Goal: Information Seeking & Learning: Learn about a topic

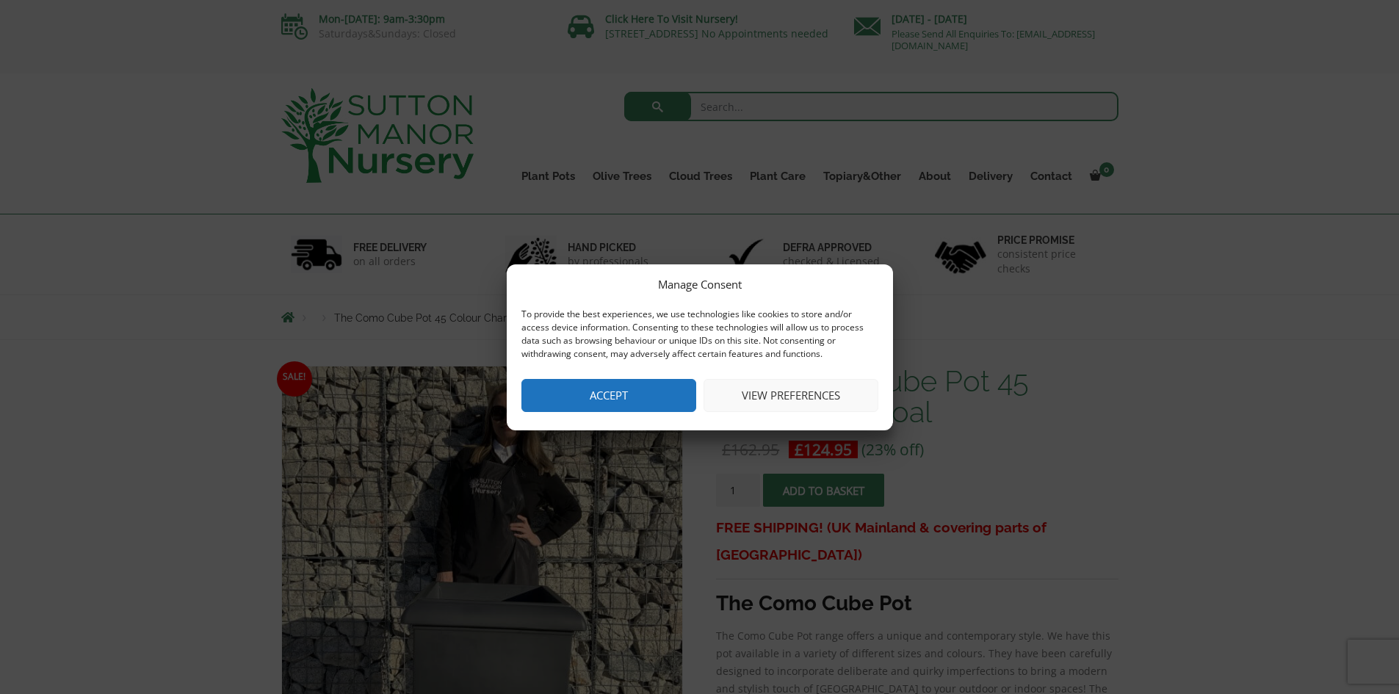
click at [651, 397] on button "Accept" at bounding box center [608, 395] width 175 height 33
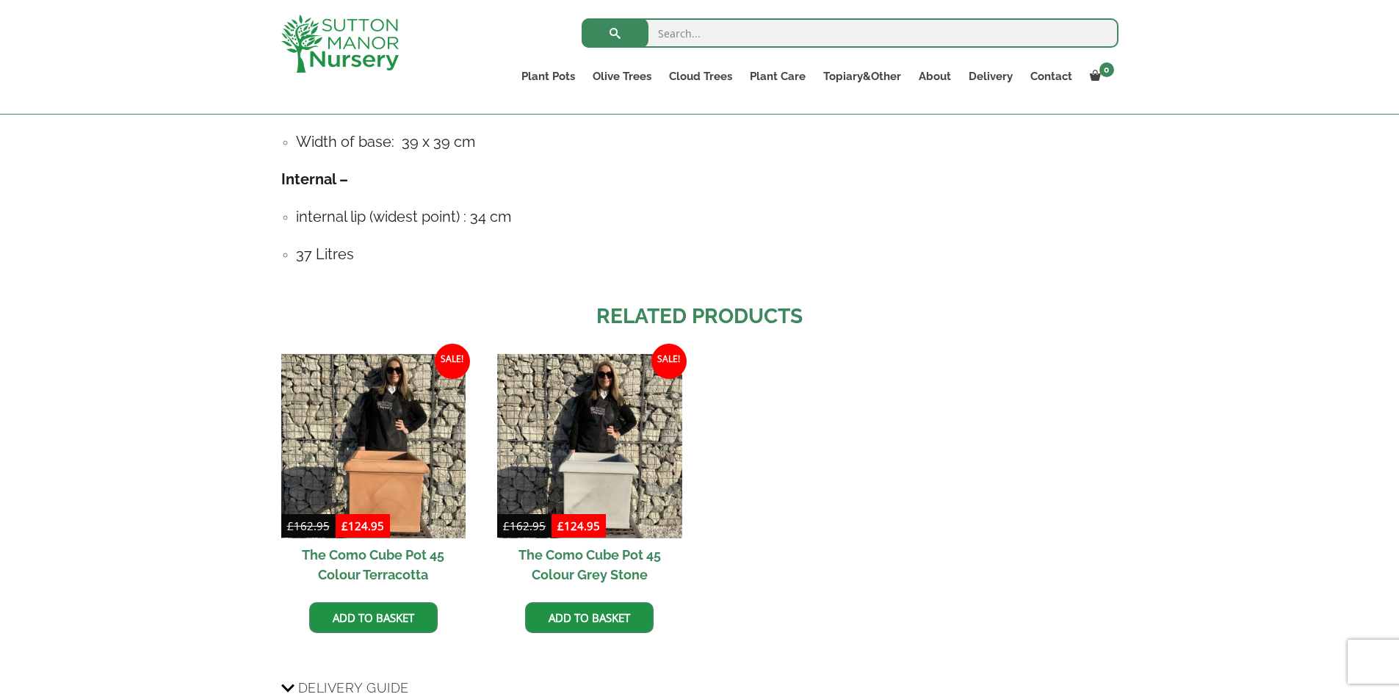
scroll to position [561, 0]
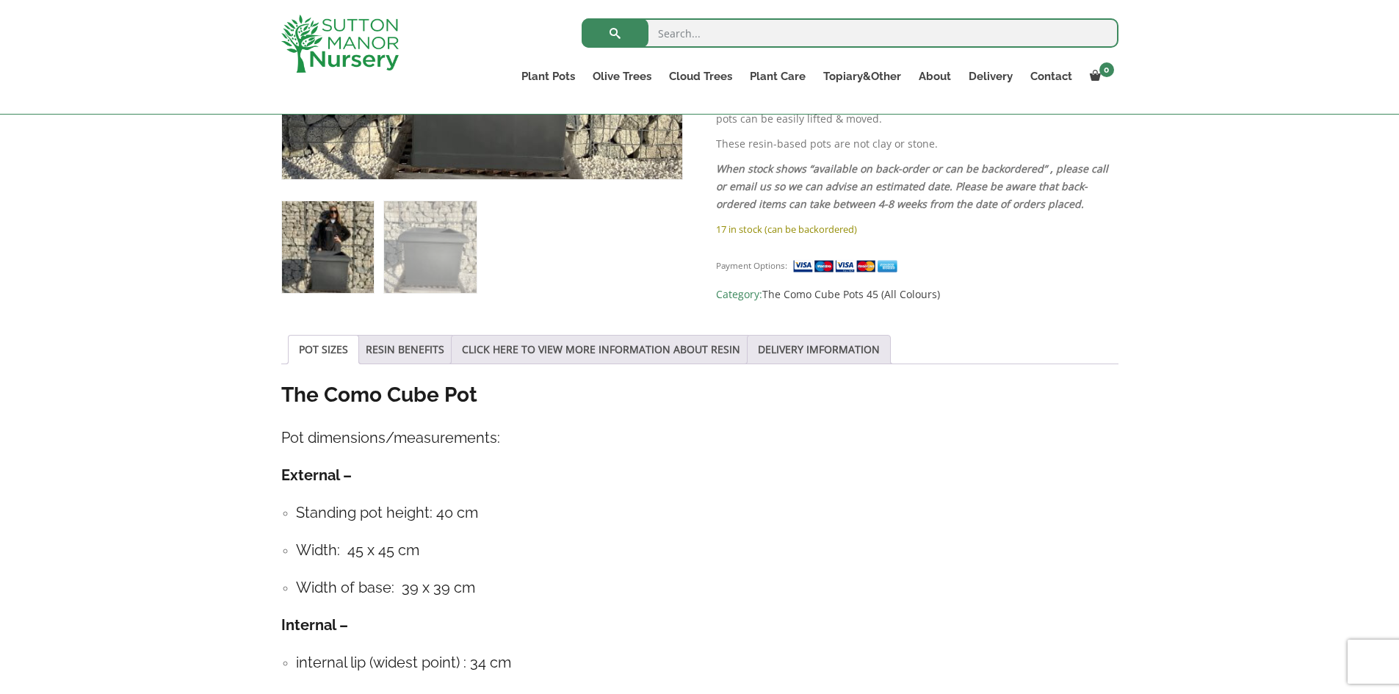
click at [749, 32] on input "search" at bounding box center [850, 32] width 537 height 29
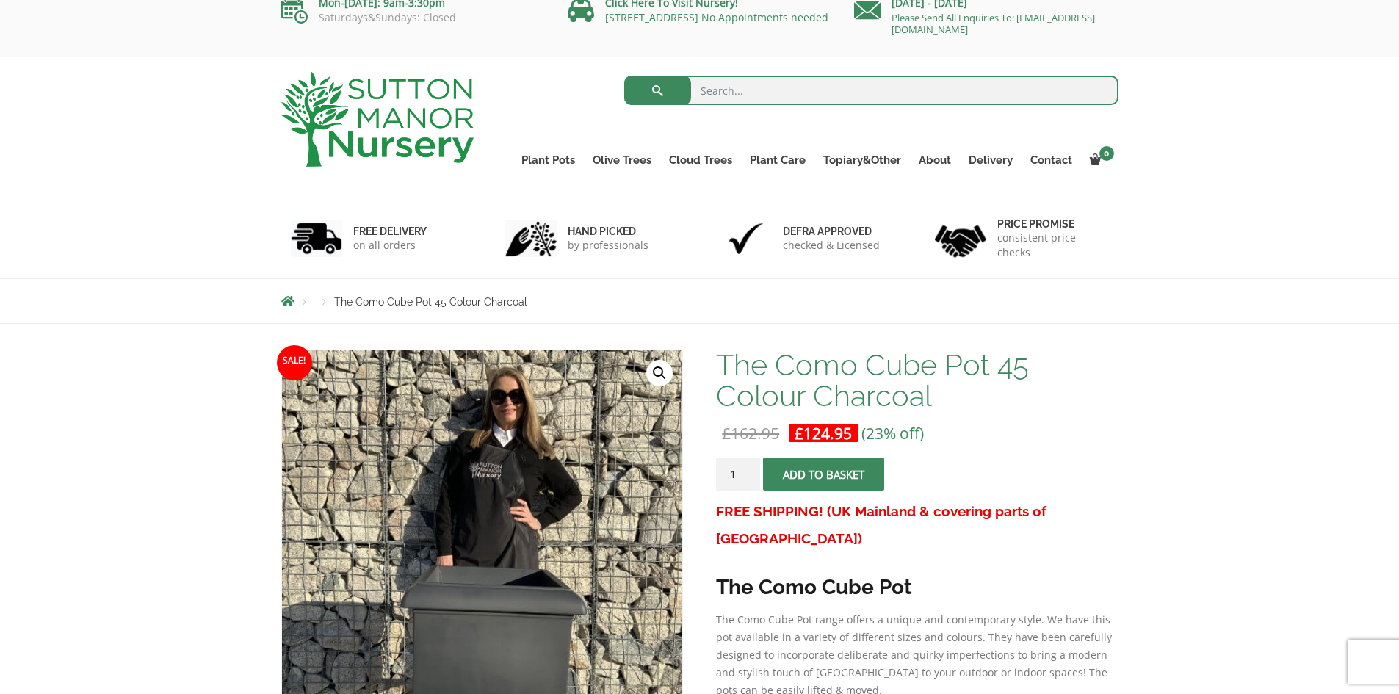
scroll to position [0, 0]
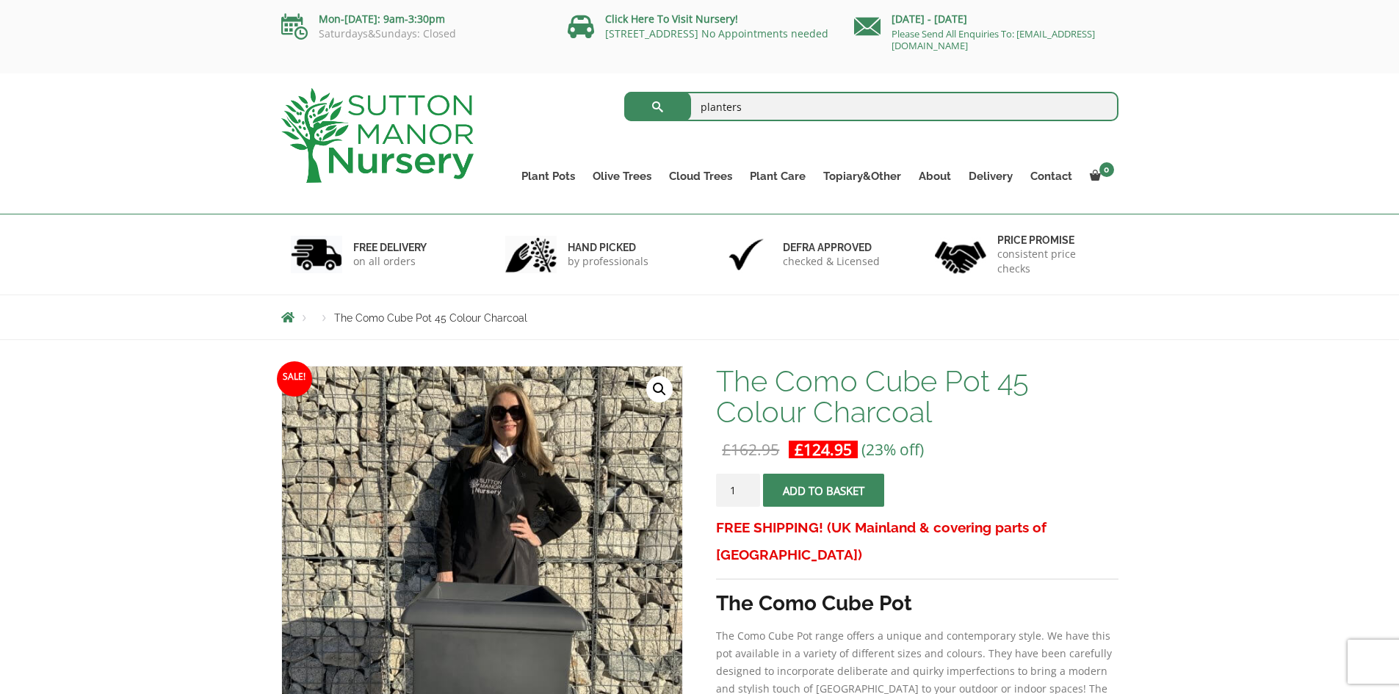
type input "planters"
click at [624, 92] on button "submit" at bounding box center [657, 106] width 67 height 29
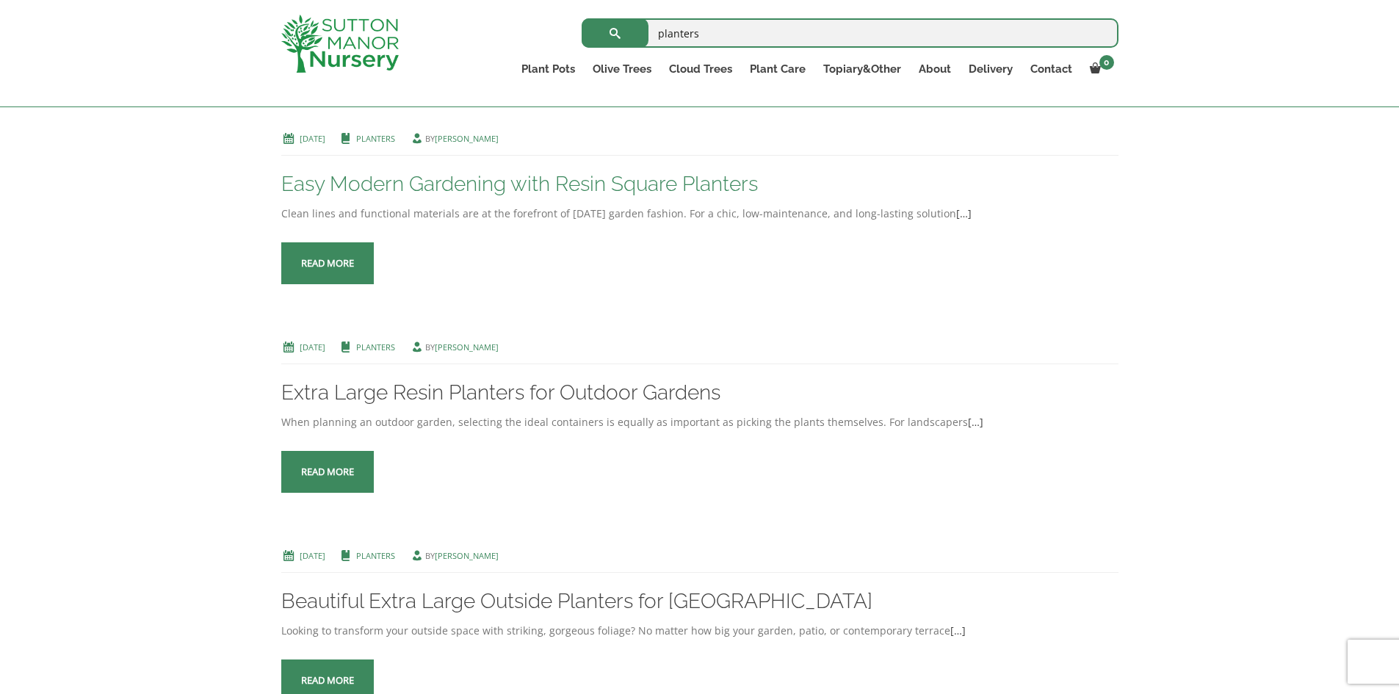
scroll to position [514, 0]
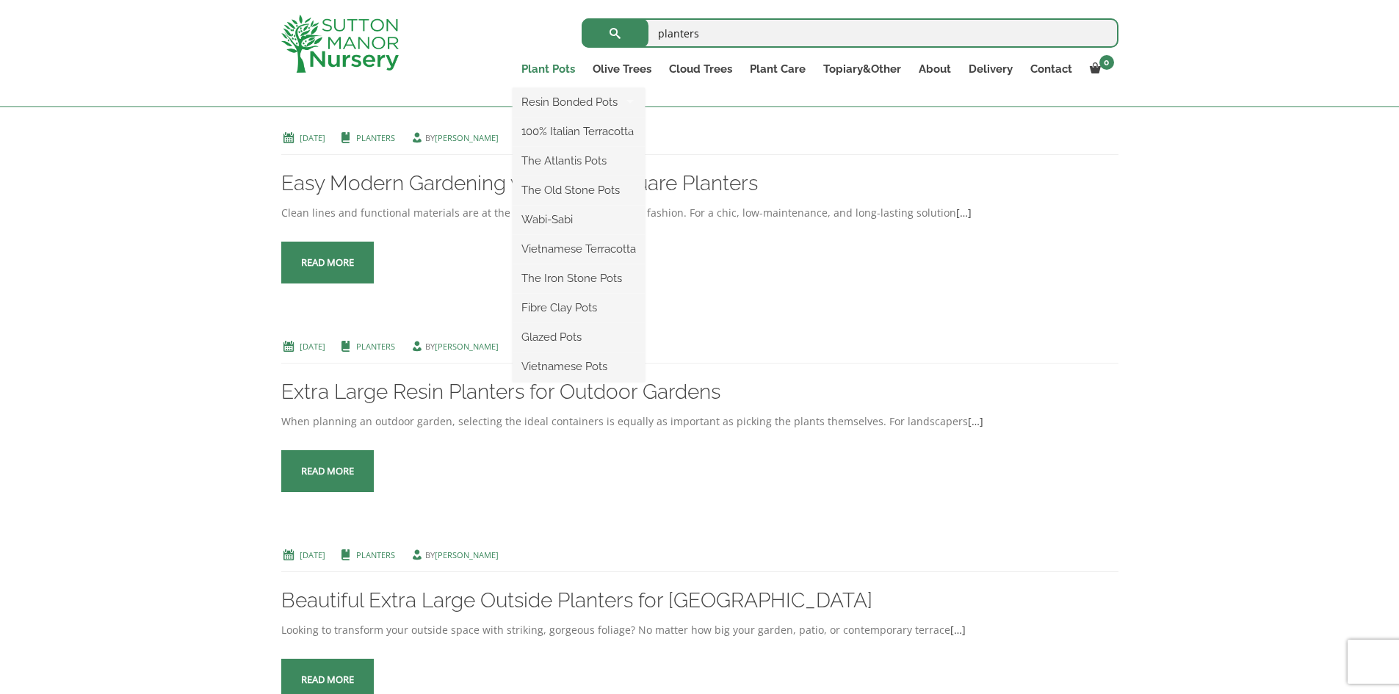
click at [541, 71] on link "Plant Pots" at bounding box center [548, 69] width 71 height 21
click at [551, 70] on link "Plant Pots" at bounding box center [548, 69] width 71 height 21
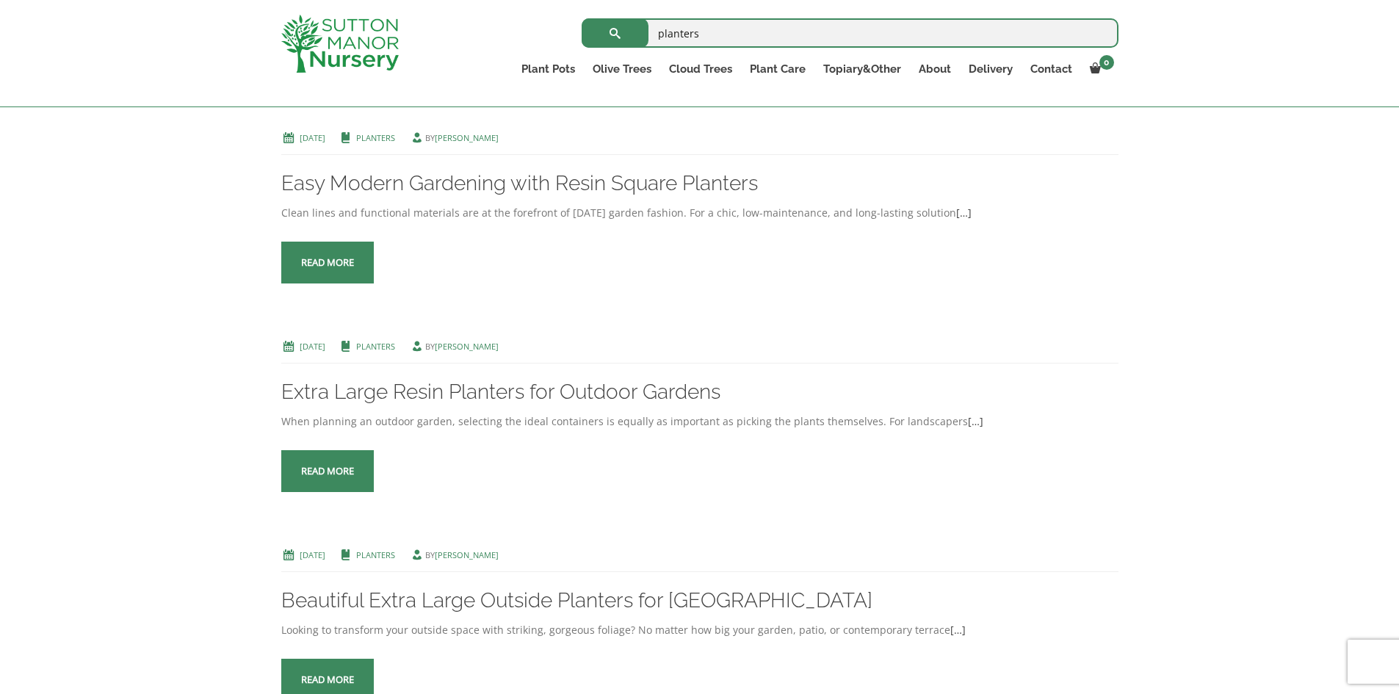
click at [469, 37] on div "planters Search for:" at bounding box center [785, 33] width 665 height 37
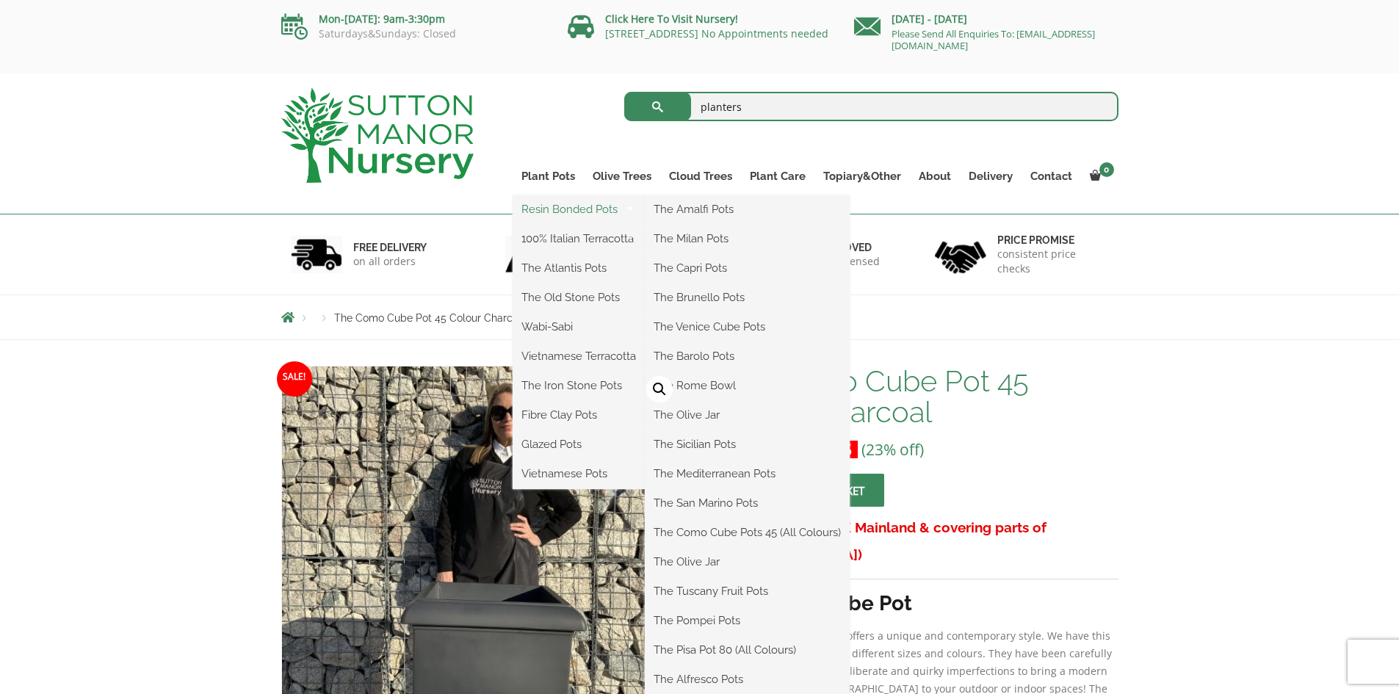
click at [554, 206] on link "Resin Bonded Pots" at bounding box center [579, 209] width 132 height 22
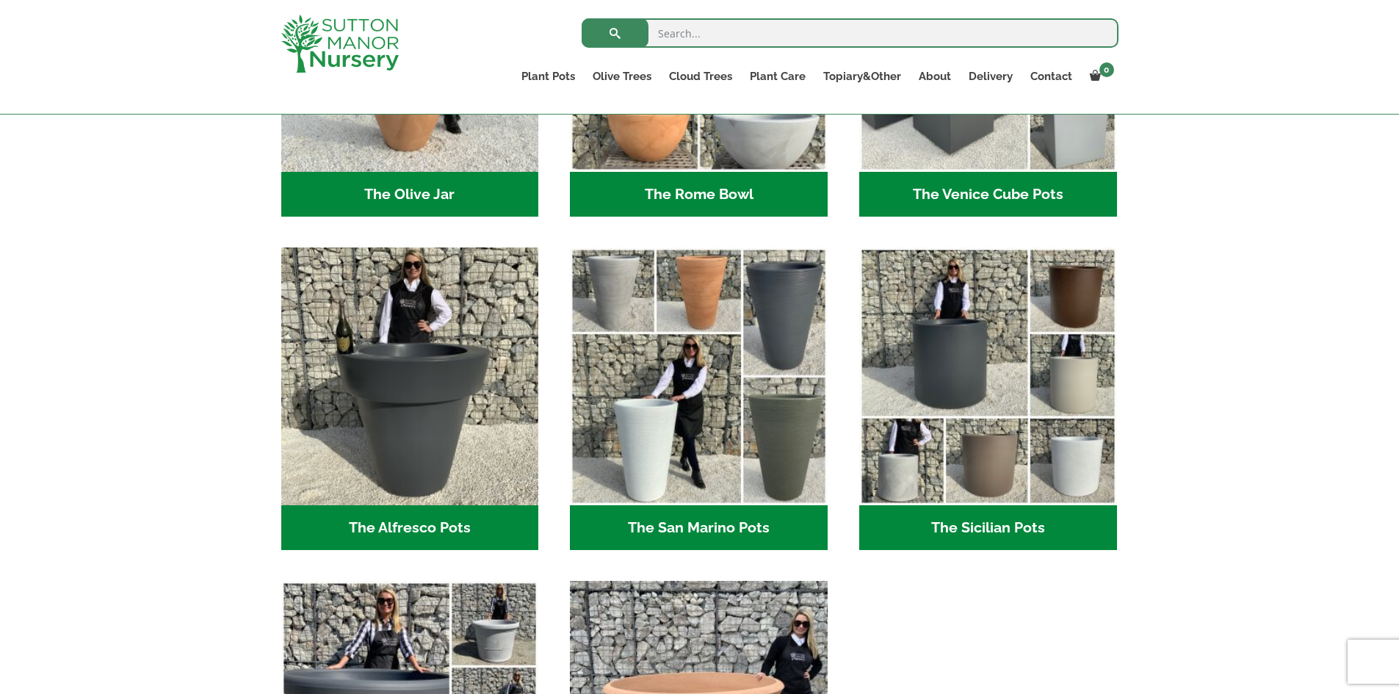
scroll to position [1469, 0]
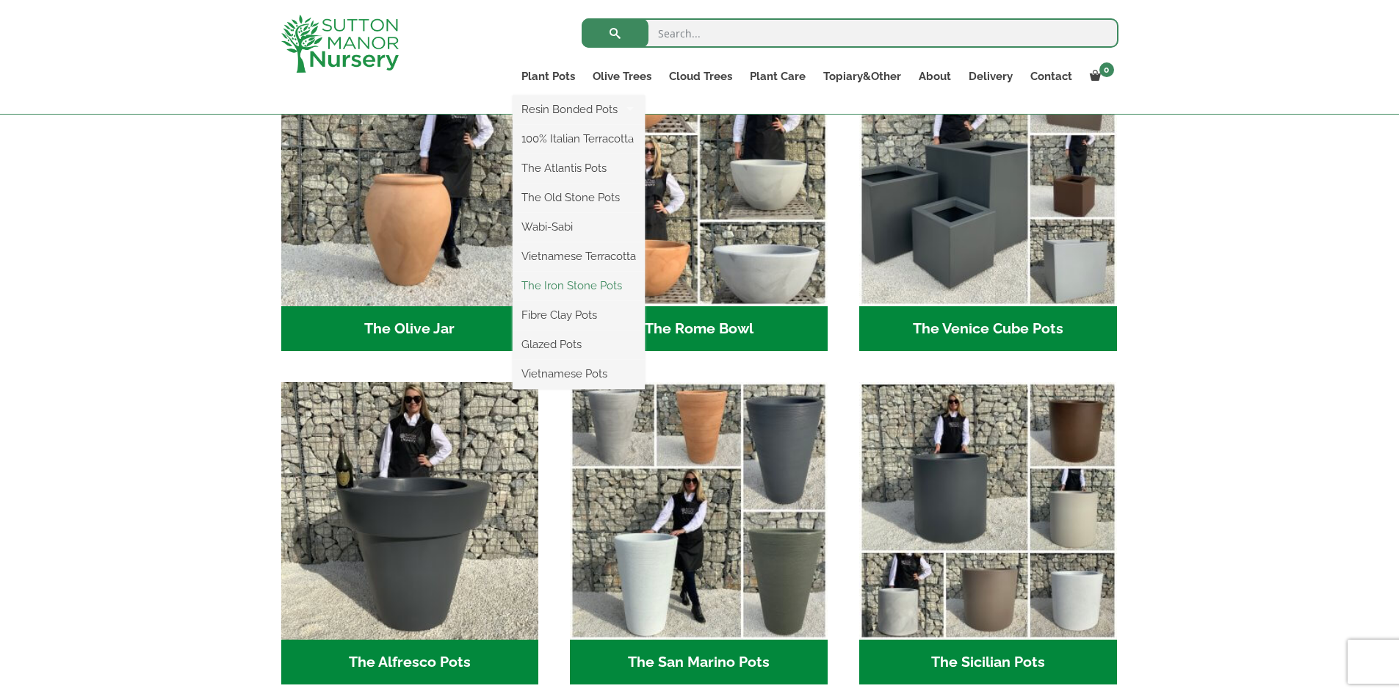
click at [571, 282] on link "The Iron Stone Pots" at bounding box center [579, 286] width 132 height 22
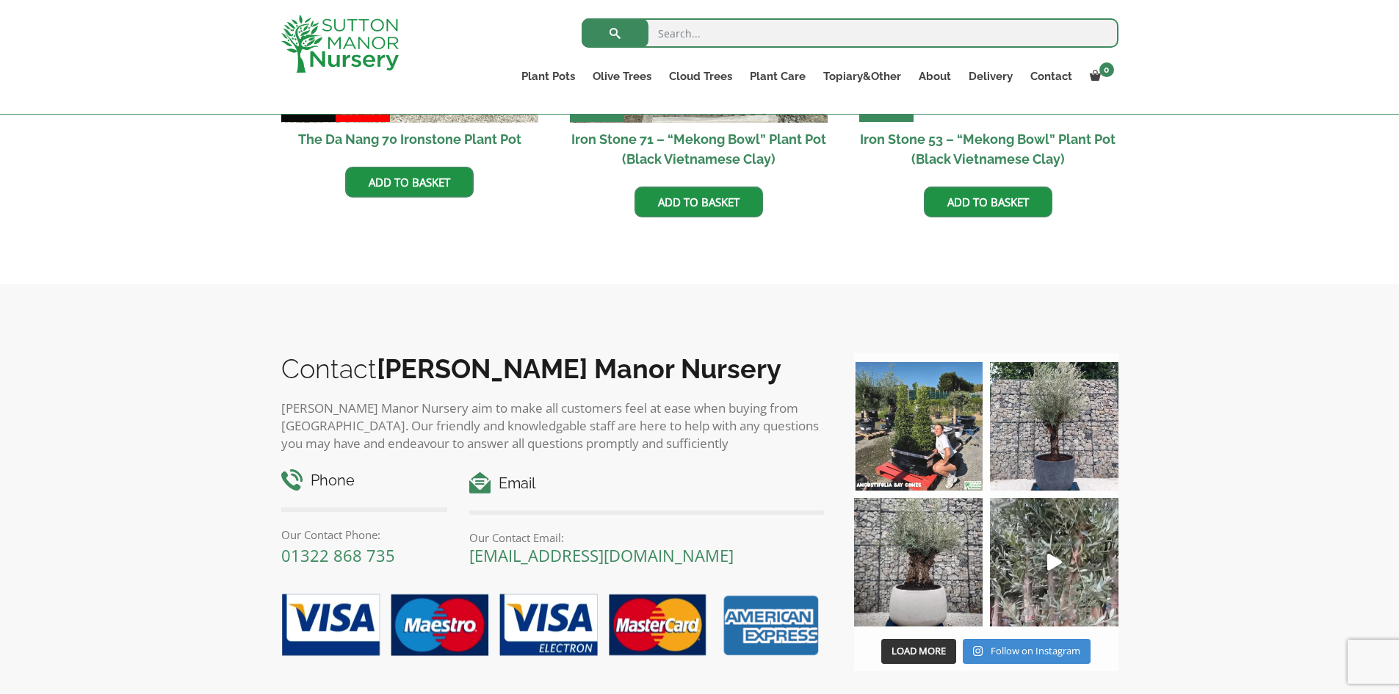
scroll to position [1322, 0]
